Goal: Find contact information: Find contact information

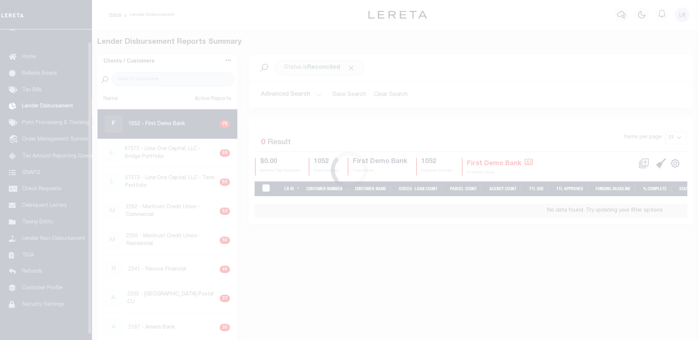
scroll to position [13, 0]
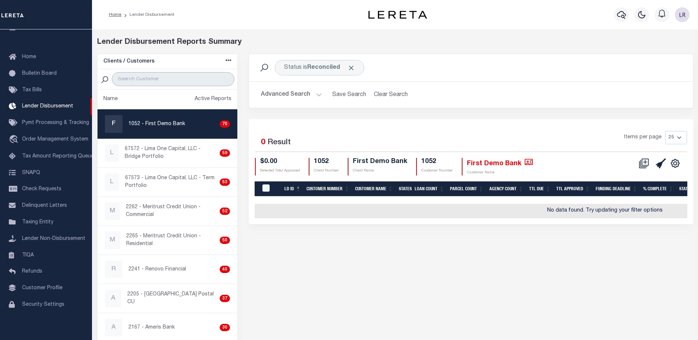
click at [147, 85] on input "search" at bounding box center [173, 79] width 123 height 14
type input "GITSIT"
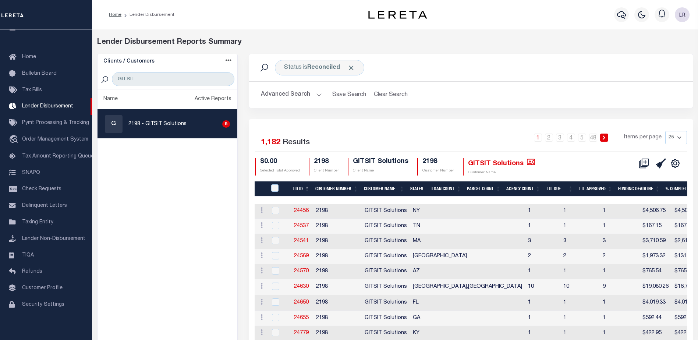
click at [307, 188] on th "LD ID" at bounding box center [301, 188] width 22 height 15
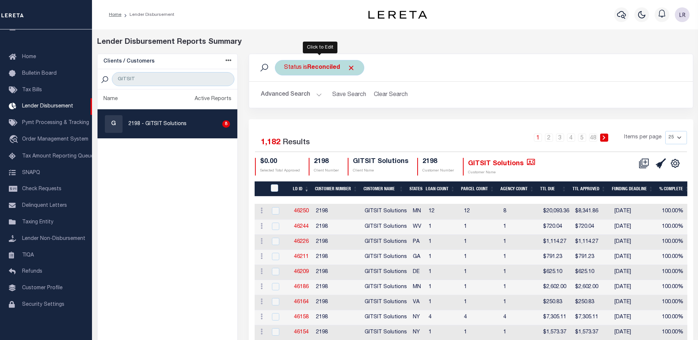
click at [358, 67] on div "Status is Reconciled" at bounding box center [319, 67] width 89 height 15
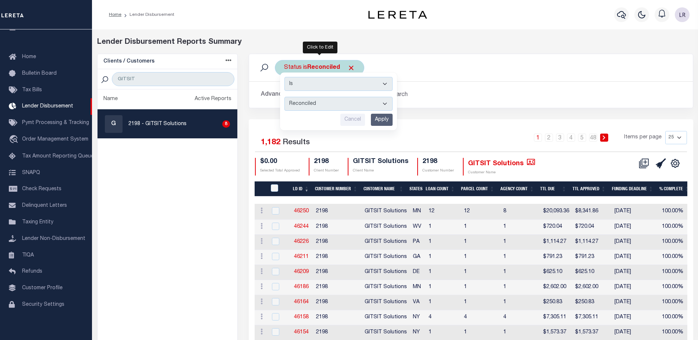
click at [313, 112] on div "Is Contains All Active Approval In Progress Batching In Progress Complete Do No…" at bounding box center [338, 101] width 117 height 58
click at [311, 105] on select "All Active Approval In Progress Batching In Progress Complete Do Not Pay Escrow…" at bounding box center [338, 104] width 108 height 14
select select "Active"
click at [284, 97] on select "All Active Approval In Progress Batching In Progress Complete Do Not Pay Escrow…" at bounding box center [338, 104] width 108 height 14
click at [375, 118] on input "Apply" at bounding box center [382, 120] width 22 height 12
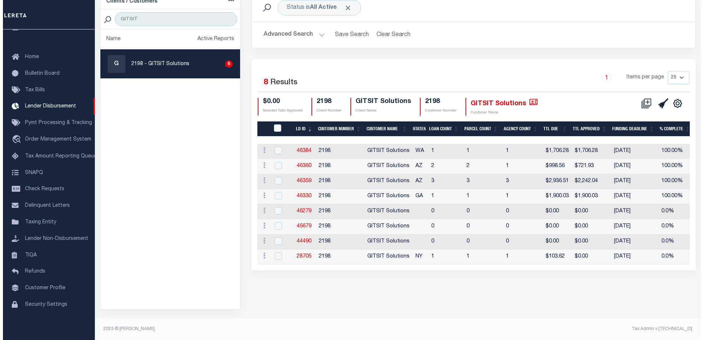
scroll to position [60, 0]
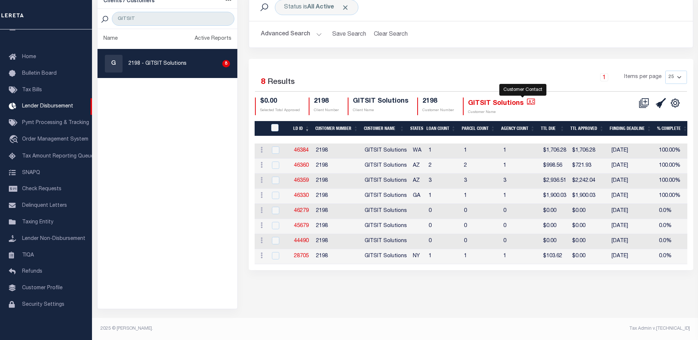
click at [527, 103] on icon at bounding box center [531, 102] width 8 height 8
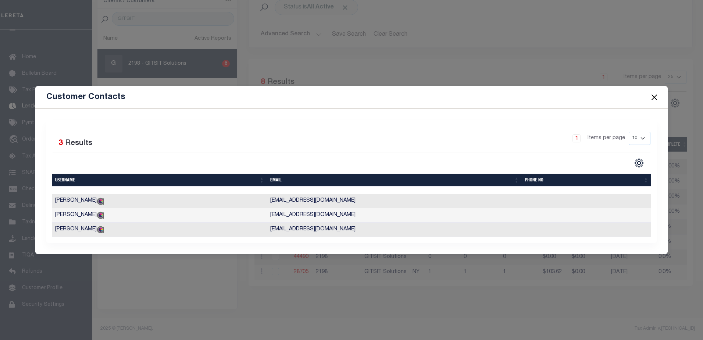
click at [330, 199] on td "[EMAIL_ADDRESS][DOMAIN_NAME]" at bounding box center [394, 201] width 255 height 14
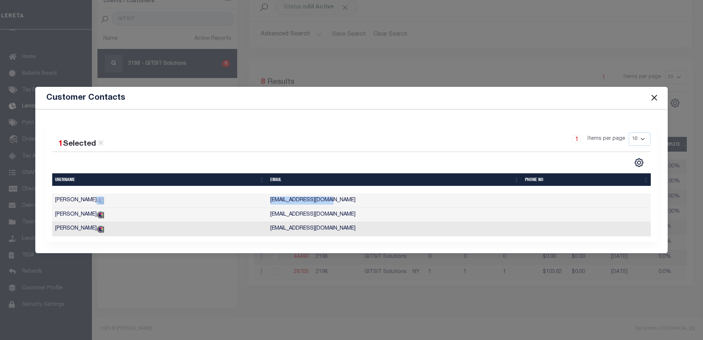
drag, startPoint x: 331, startPoint y: 199, endPoint x: 241, endPoint y: 198, distance: 89.4
click at [241, 198] on tr "[PERSON_NAME] [EMAIL_ADDRESS][DOMAIN_NAME]" at bounding box center [352, 201] width 600 height 14
copy tr "[EMAIL_ADDRESS][DOMAIN_NAME]"
drag, startPoint x: 301, startPoint y: 219, endPoint x: 337, endPoint y: 215, distance: 36.3
click at [302, 219] on td "[EMAIL_ADDRESS][DOMAIN_NAME]" at bounding box center [394, 215] width 255 height 14
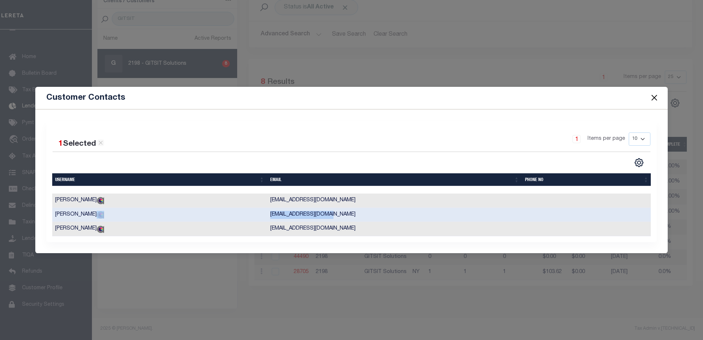
drag, startPoint x: 346, startPoint y: 213, endPoint x: 255, endPoint y: 214, distance: 90.9
click at [255, 214] on tr "[PERSON_NAME] [EMAIL_ADDRESS][DOMAIN_NAME]" at bounding box center [352, 215] width 600 height 14
copy tr "[EMAIL_ADDRESS][DOMAIN_NAME]"
click at [347, 230] on td "[EMAIL_ADDRESS][DOMAIN_NAME]" at bounding box center [394, 229] width 255 height 14
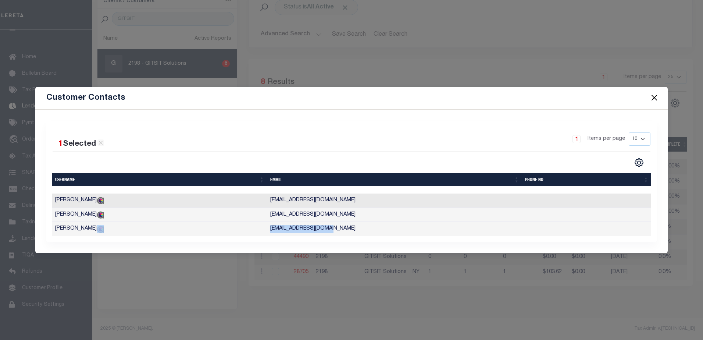
drag, startPoint x: 344, startPoint y: 230, endPoint x: 246, endPoint y: 231, distance: 98.2
click at [246, 231] on tr "[PERSON_NAME] [EMAIL_ADDRESS][DOMAIN_NAME]" at bounding box center [352, 229] width 600 height 14
copy tr "[EMAIL_ADDRESS][DOMAIN_NAME]"
